Goal: Communication & Community: Answer question/provide support

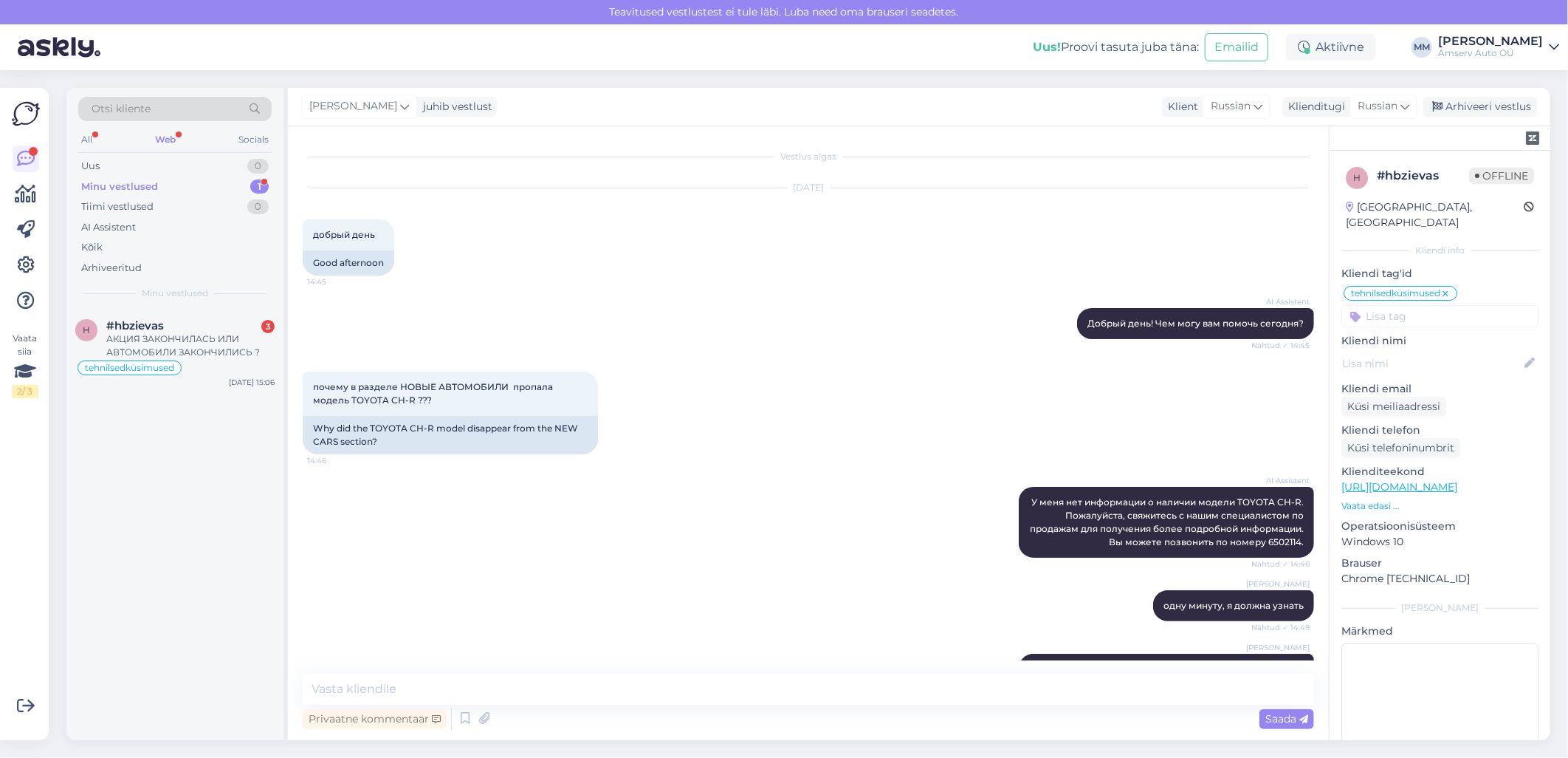
scroll to position [265, 0]
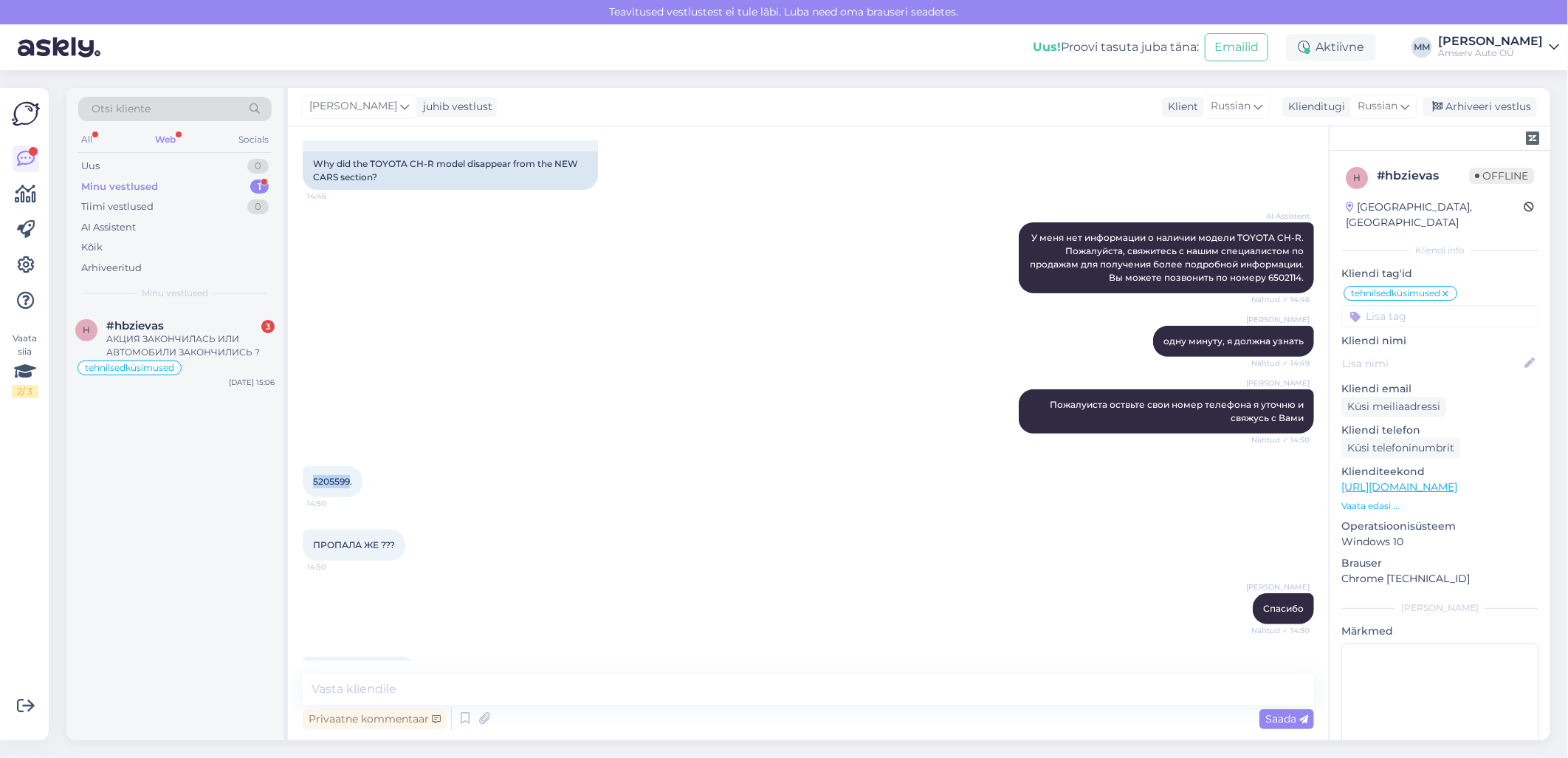
click at [174, 136] on div "Web" at bounding box center [165, 140] width 27 height 19
click at [174, 340] on div "АКЦИЯ ЗАКОНЧИЛАСЬ ИЛИ АВТОМОБИЛИ ЗАКОНЧИЛИСЬ ?" at bounding box center [190, 345] width 168 height 27
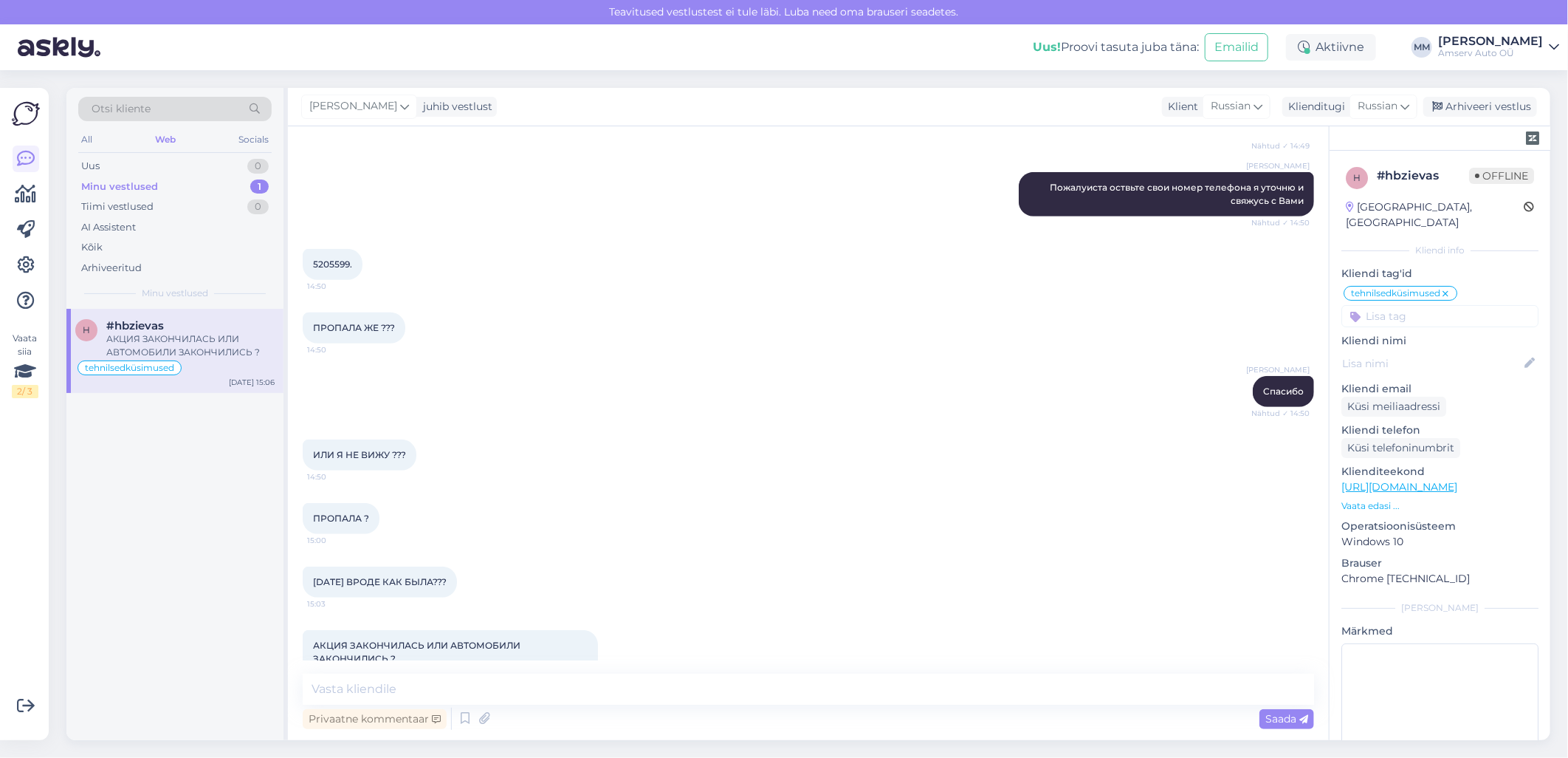
scroll to position [511, 0]
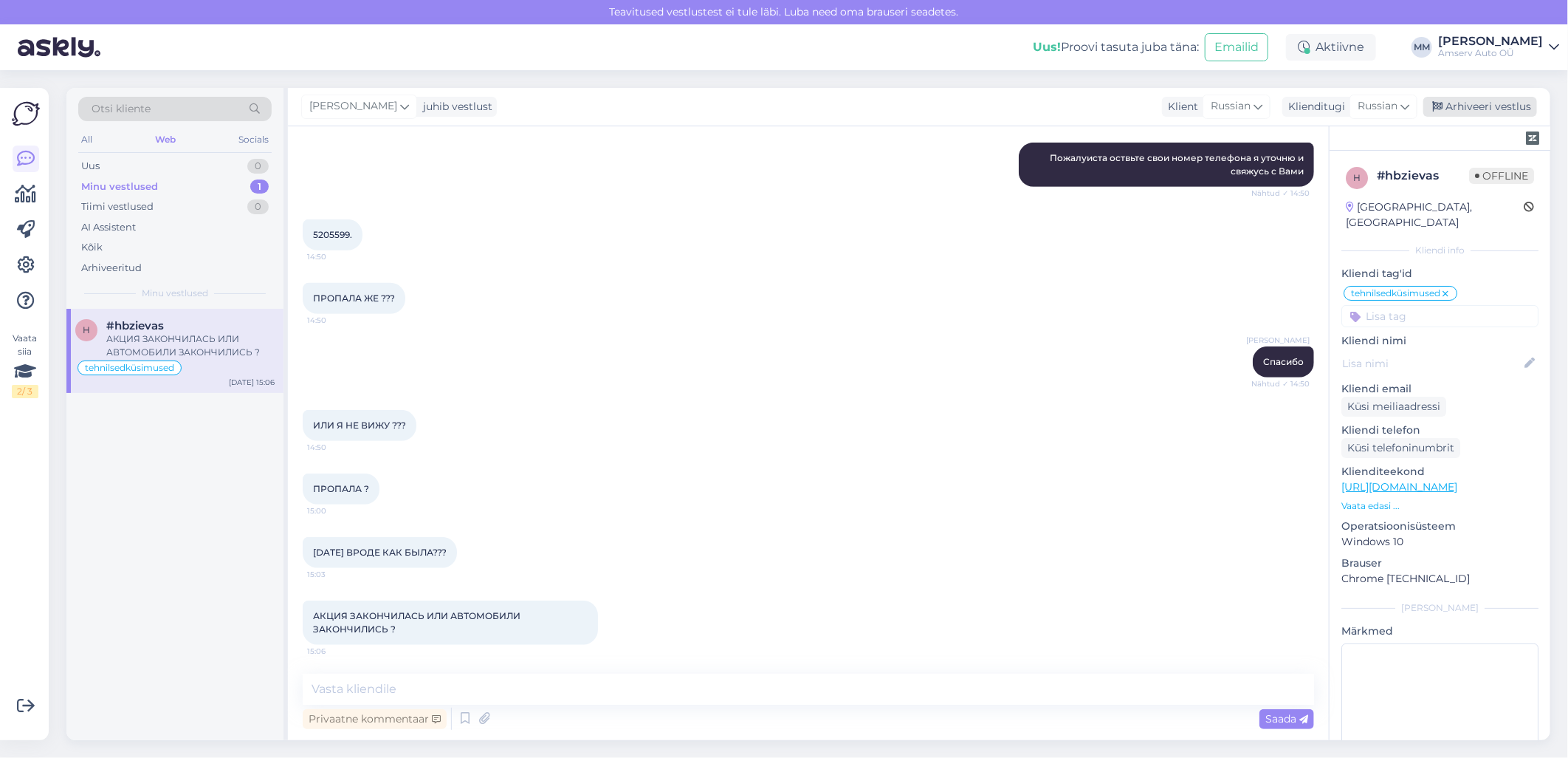
click at [1446, 108] on div "Arhiveeri vestlus" at bounding box center [1480, 106] width 114 height 20
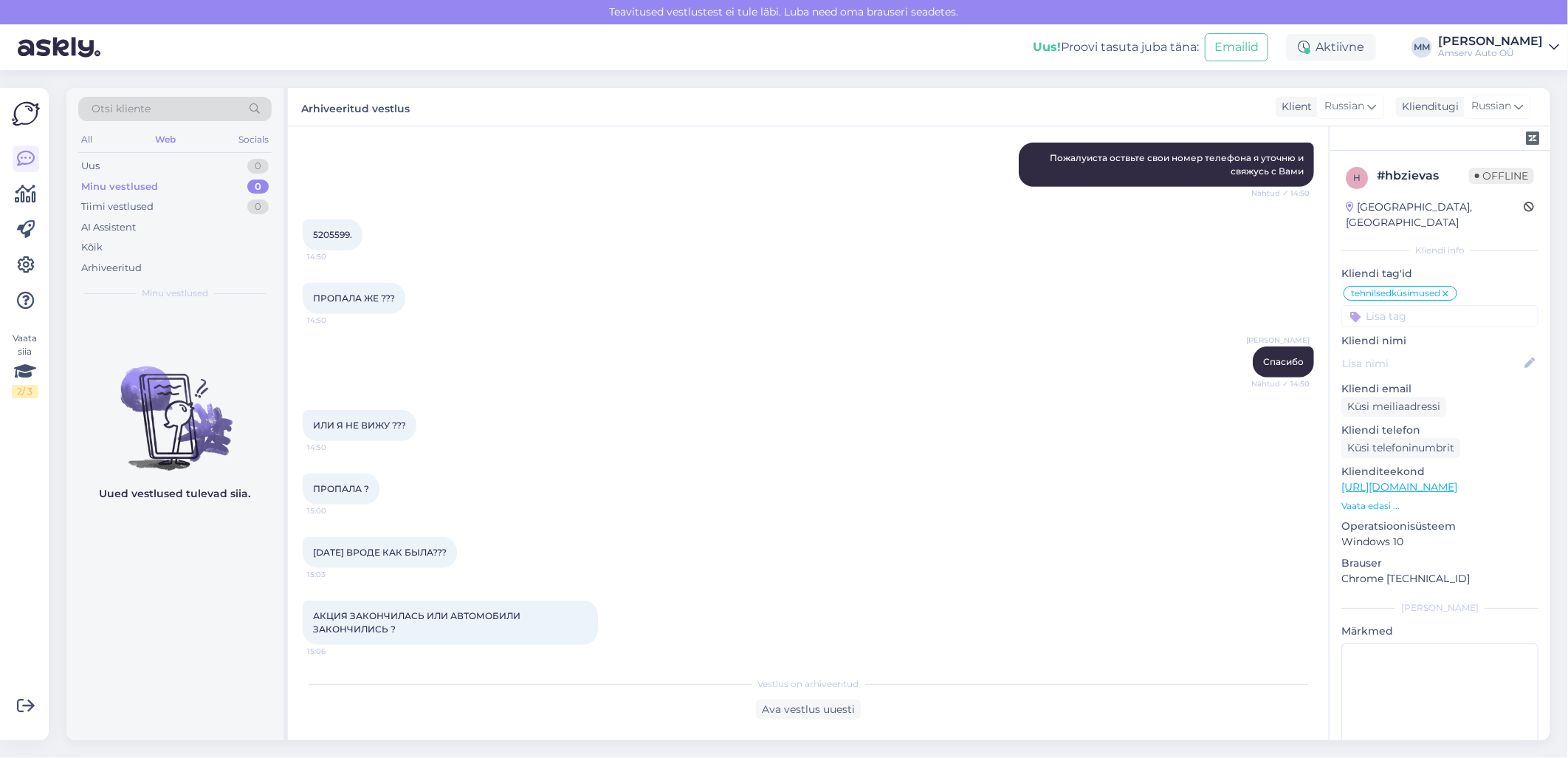
click at [1549, 48] on icon at bounding box center [1553, 47] width 11 height 12
click at [1432, 151] on div "Logi välja" at bounding box center [1428, 150] width 263 height 27
